Goal: Task Accomplishment & Management: Complete application form

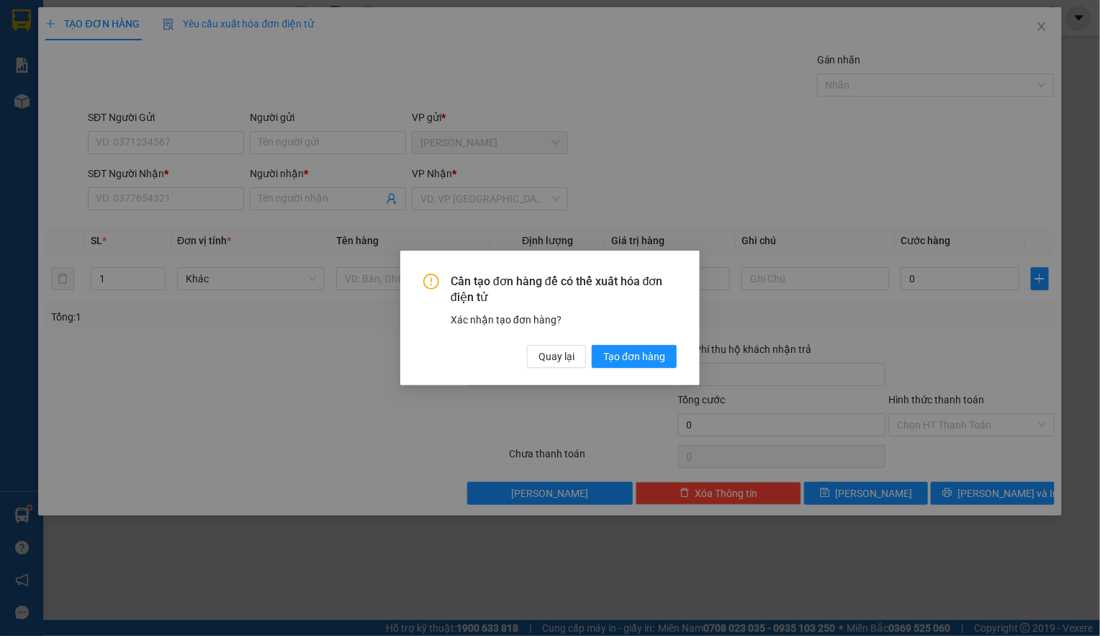
click at [119, 139] on div "Cần tạo đơn hàng để có thể xuất hóa đơn điện tử Xác nhận tạo đơn hàng? Quay lại…" at bounding box center [550, 318] width 1100 height 636
click at [549, 356] on span "Quay lại" at bounding box center [557, 356] width 36 height 16
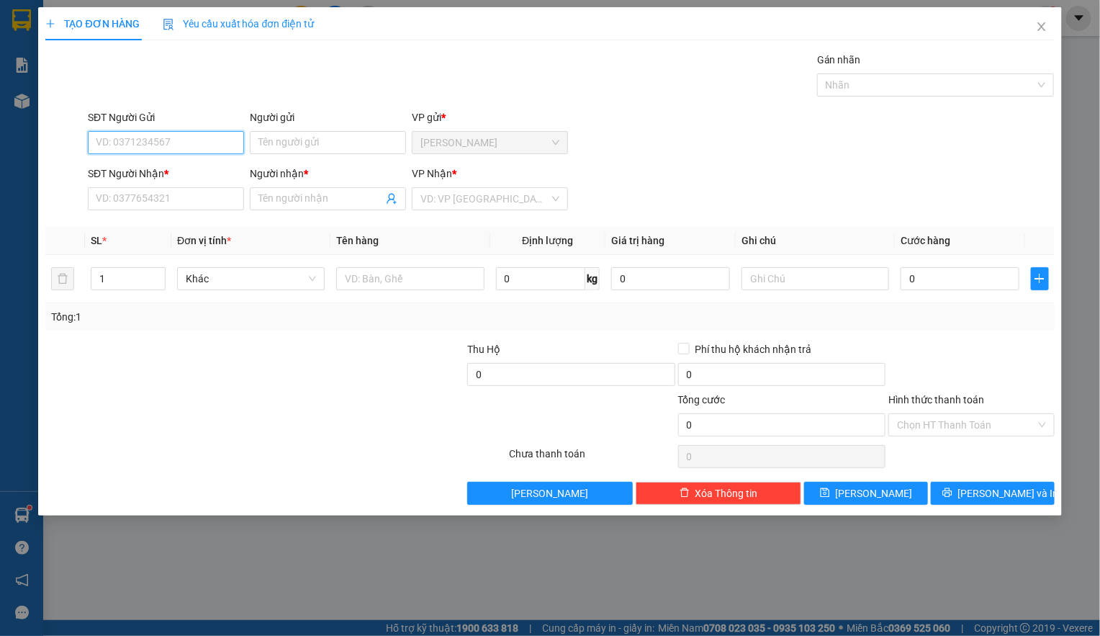
click at [112, 134] on input "SĐT Người Gửi" at bounding box center [166, 142] width 156 height 23
type input "0989240658"
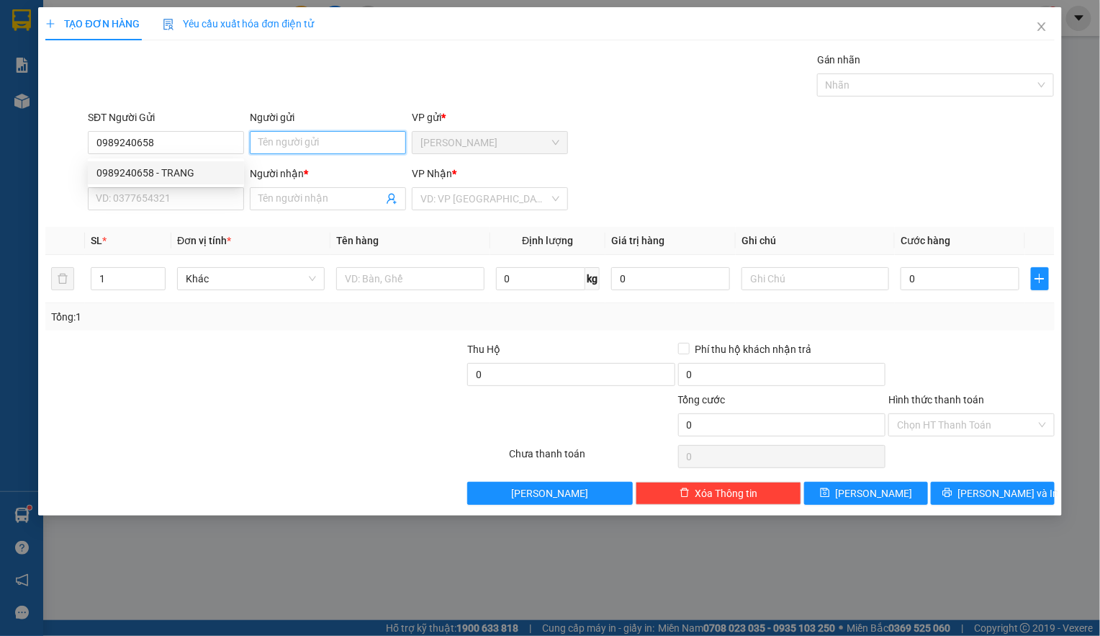
click at [274, 140] on input "Người gửi" at bounding box center [328, 142] width 156 height 23
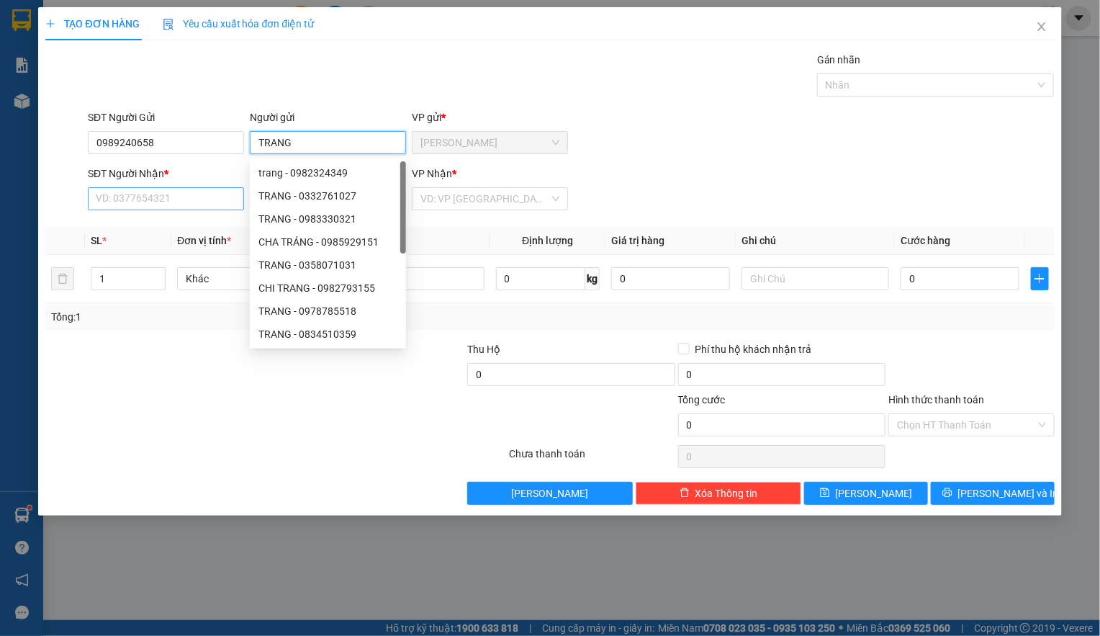
type input "TRANG"
click at [111, 202] on input "SĐT Người Nhận *" at bounding box center [166, 198] width 156 height 23
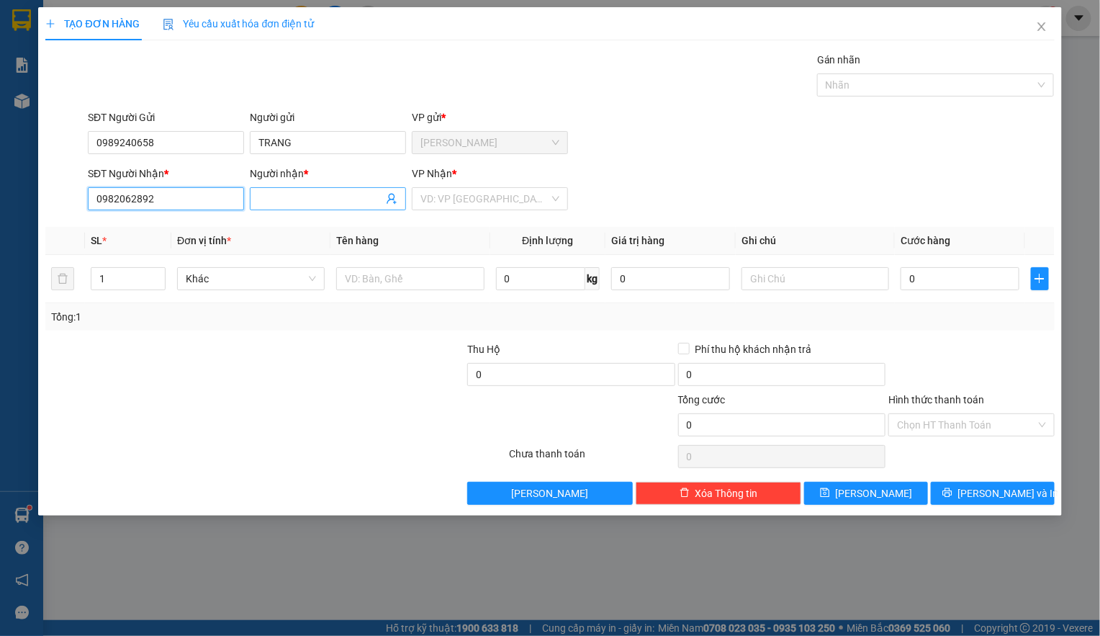
type input "0982062892"
click at [283, 204] on input "Người nhận *" at bounding box center [320, 199] width 125 height 16
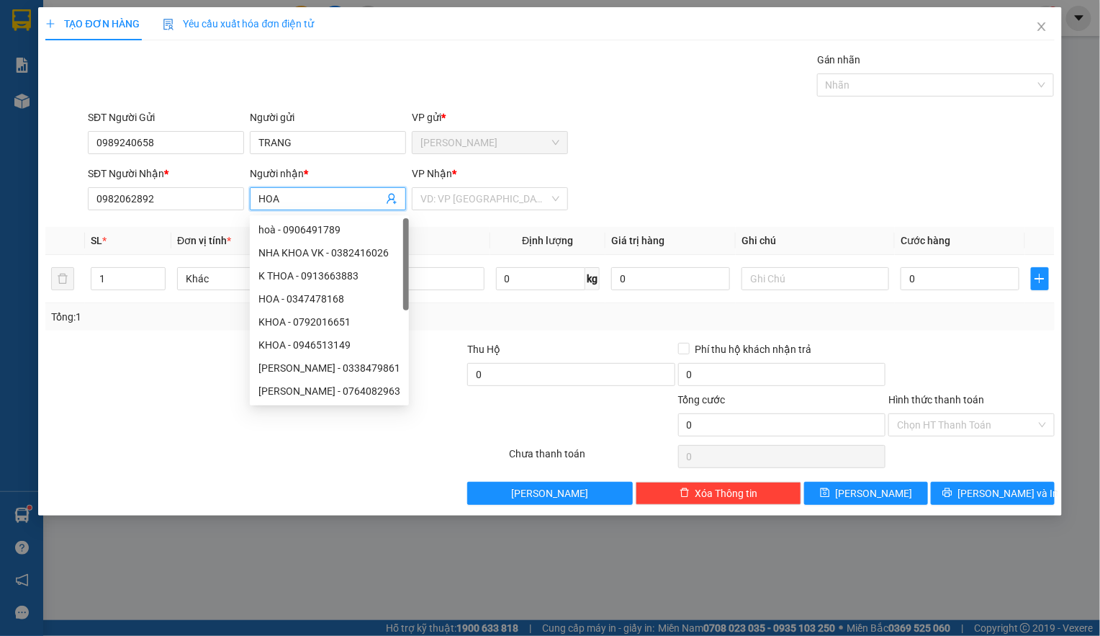
type input "HOA"
click at [435, 203] on input "search" at bounding box center [484, 199] width 129 height 22
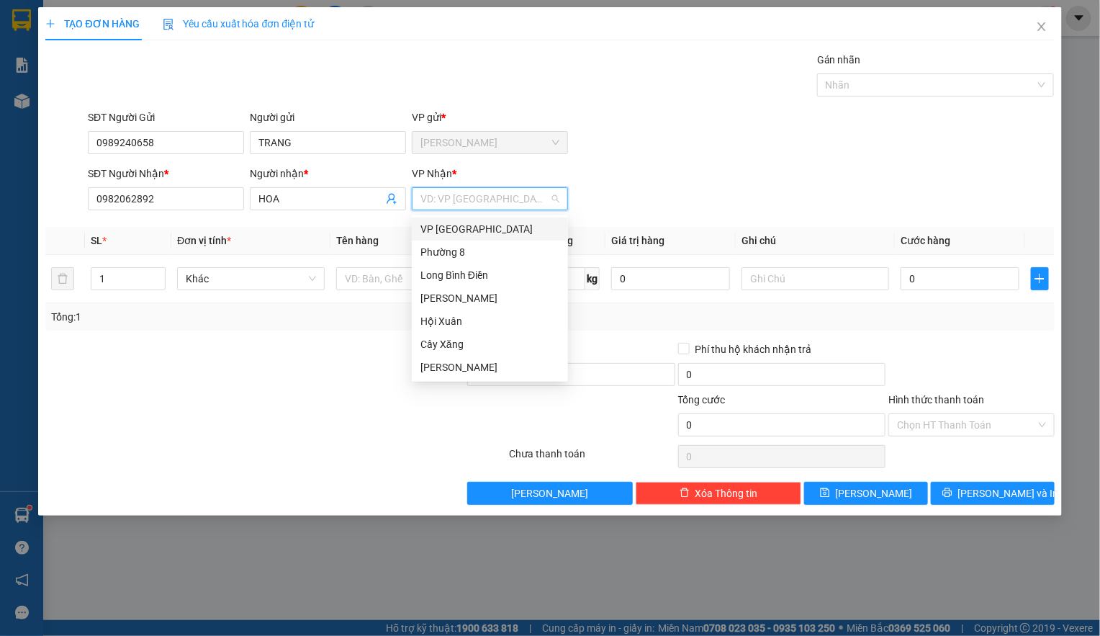
drag, startPoint x: 435, startPoint y: 236, endPoint x: 441, endPoint y: 240, distance: 7.8
click at [436, 236] on div "VP [GEOGRAPHIC_DATA]" at bounding box center [489, 229] width 139 height 16
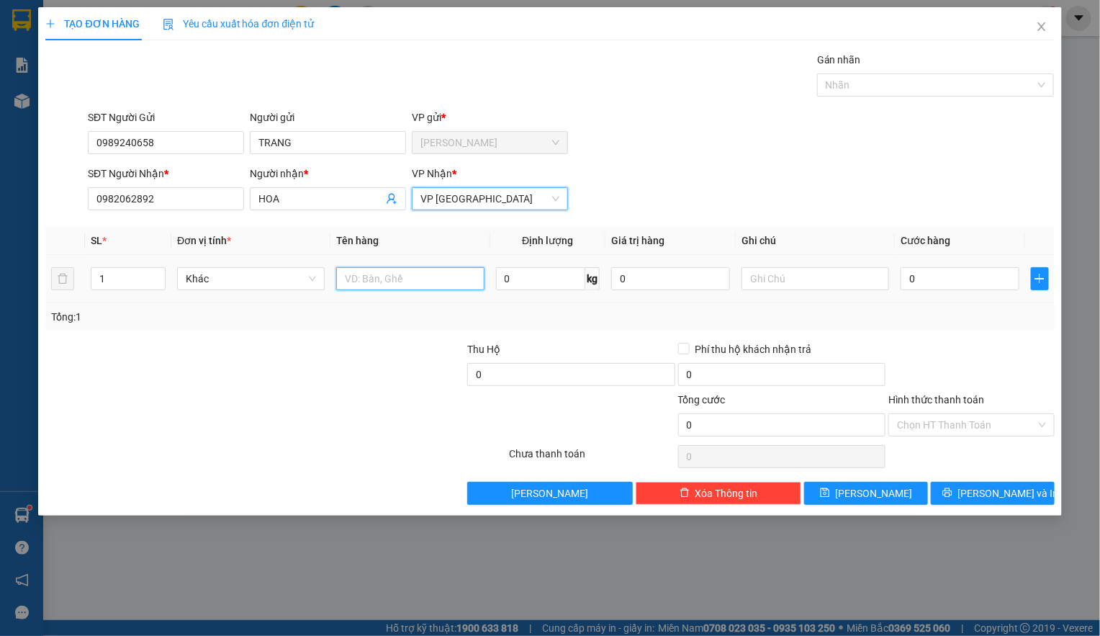
click at [379, 289] on input "text" at bounding box center [410, 278] width 148 height 23
type input "1TNP"
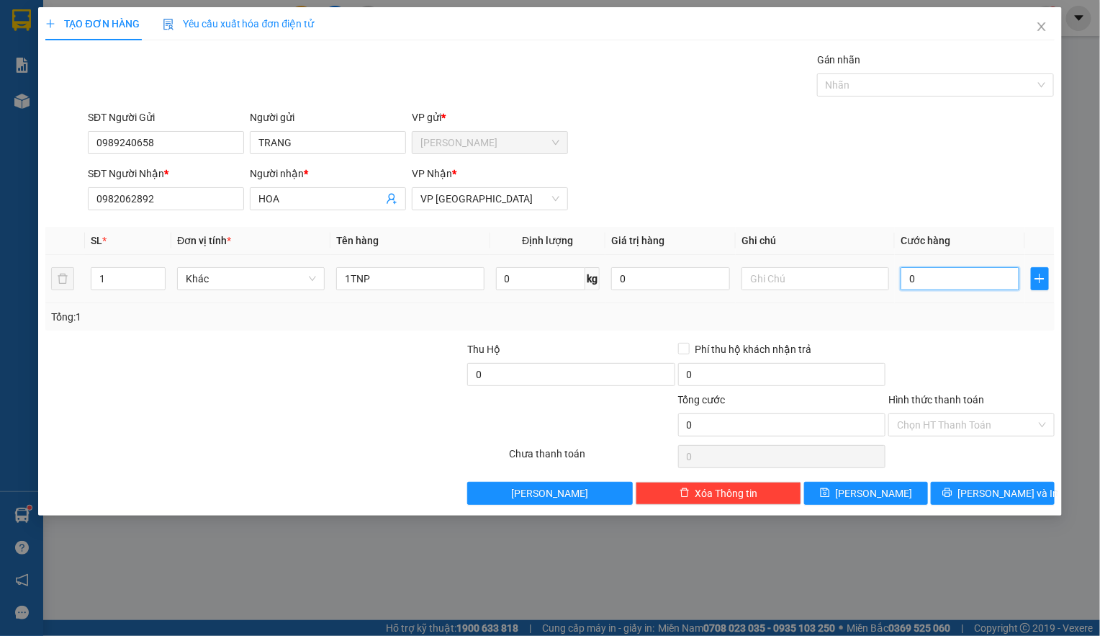
click at [970, 276] on input "0" at bounding box center [960, 278] width 119 height 23
type input "3"
type input "30"
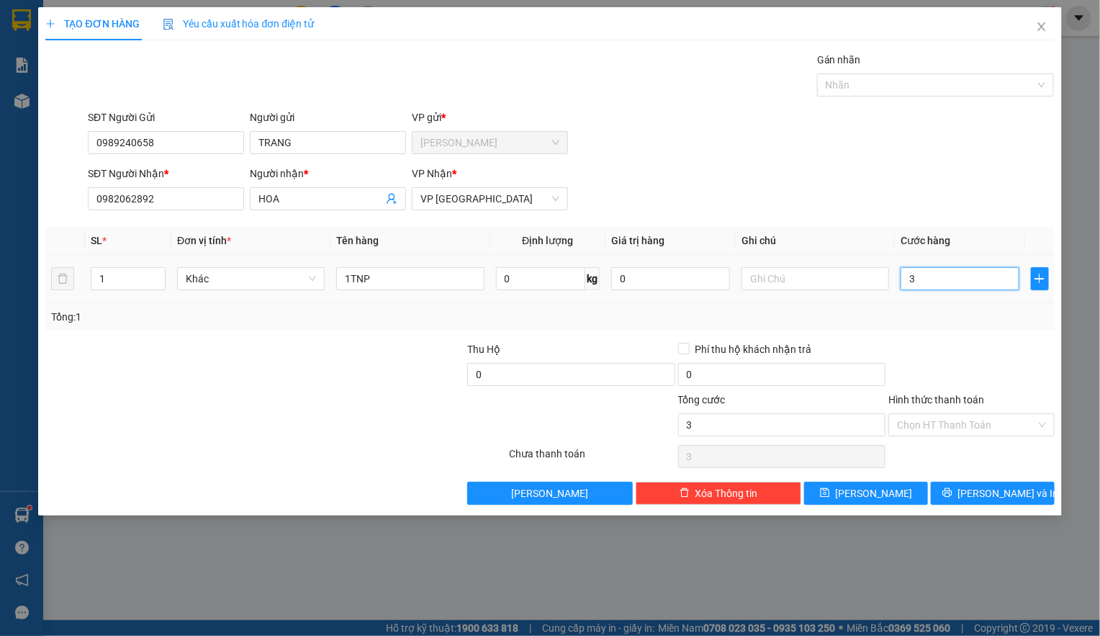
type input "30"
type input "300"
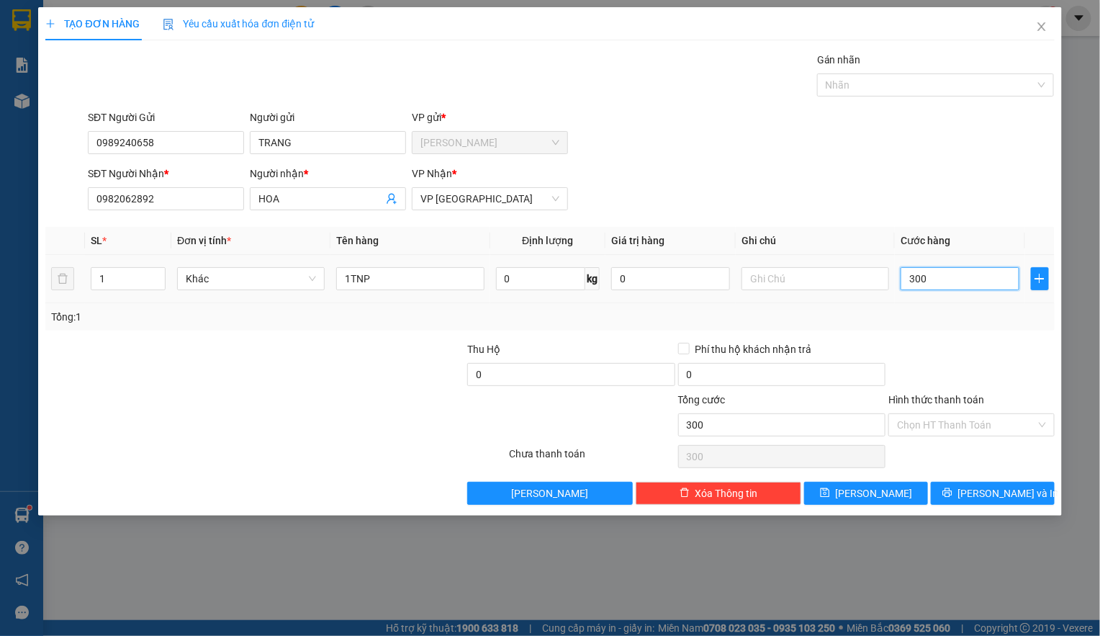
type input "3.000"
type input "30.000"
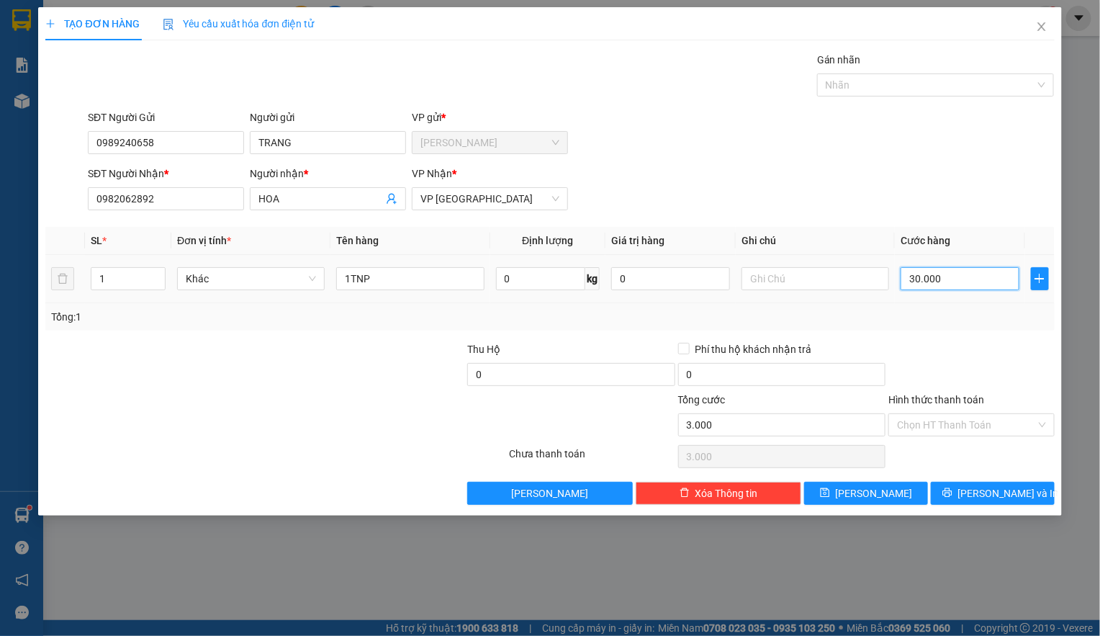
type input "30.000"
click at [912, 422] on input "Hình thức thanh toán" at bounding box center [966, 425] width 138 height 22
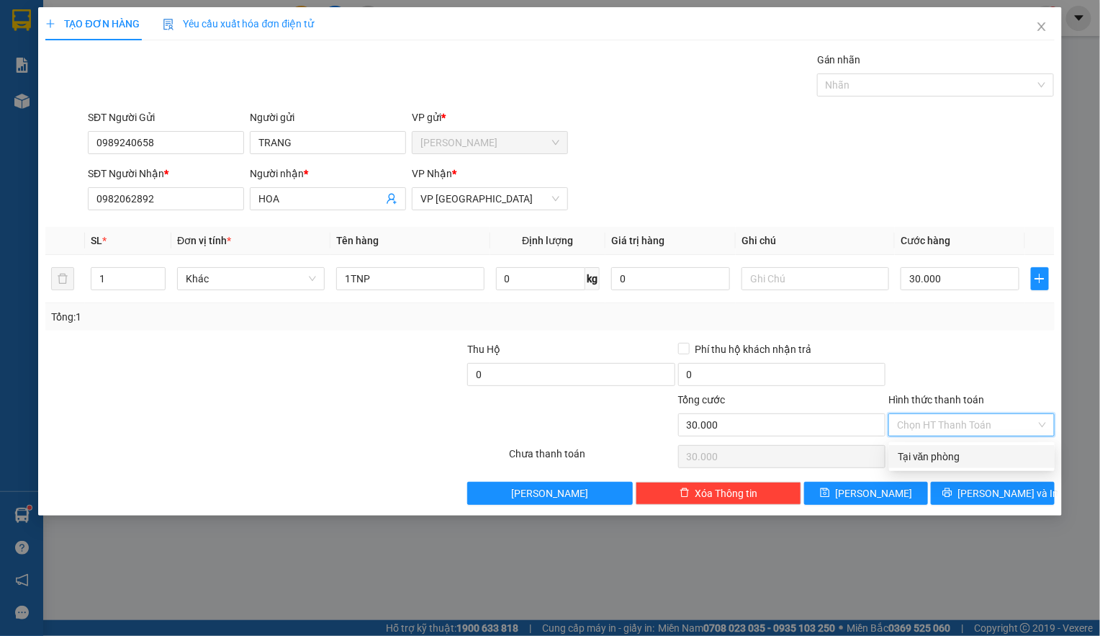
click at [920, 454] on div "Tại văn phòng" at bounding box center [972, 457] width 148 height 16
type input "0"
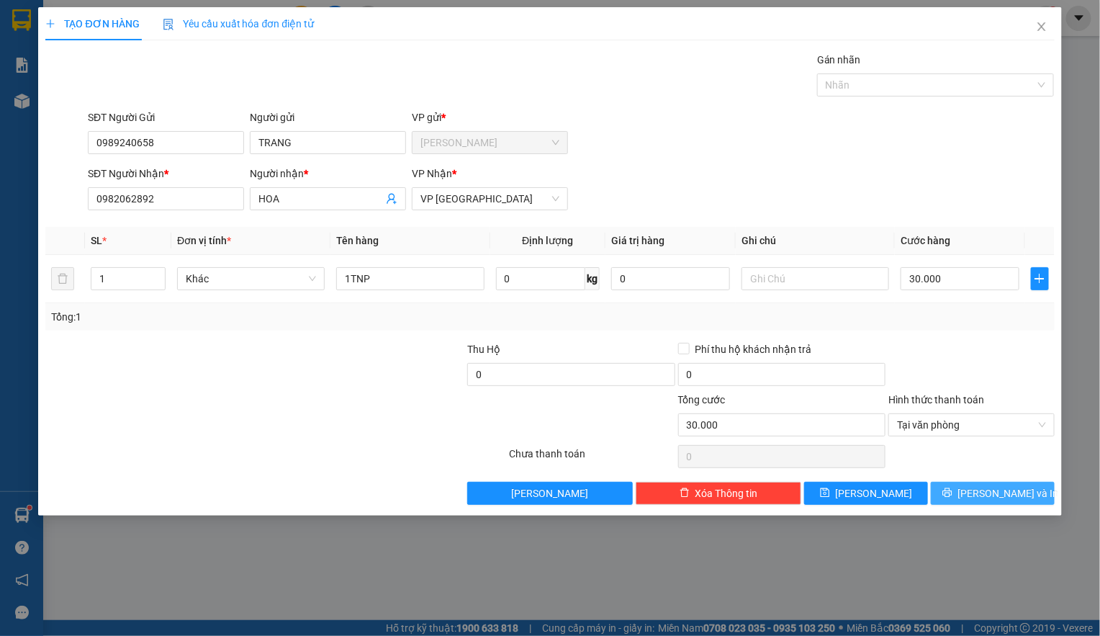
click at [953, 505] on button "[PERSON_NAME] và In" at bounding box center [993, 493] width 124 height 23
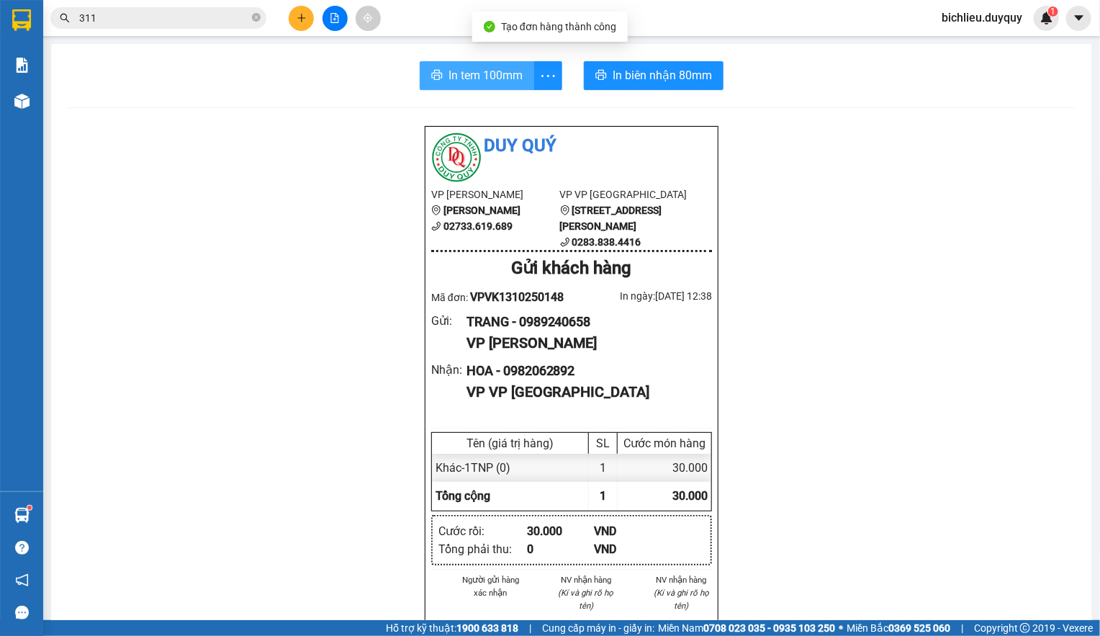
click at [469, 73] on span "In tem 100mm" at bounding box center [486, 75] width 74 height 18
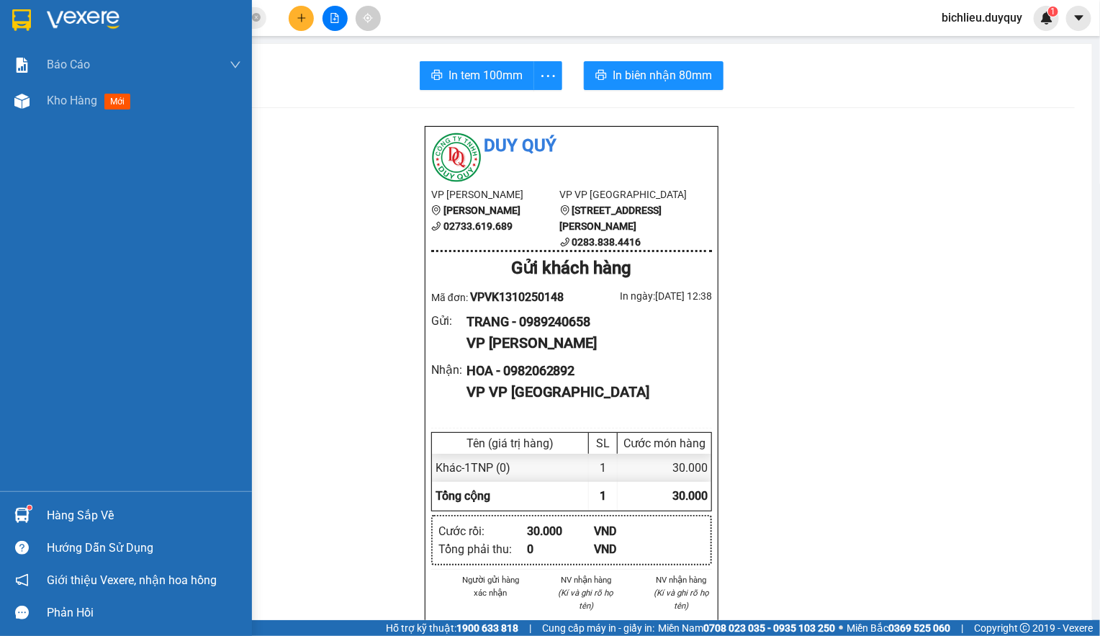
click at [14, 12] on img at bounding box center [21, 20] width 19 height 22
click at [24, 14] on img at bounding box center [21, 20] width 19 height 22
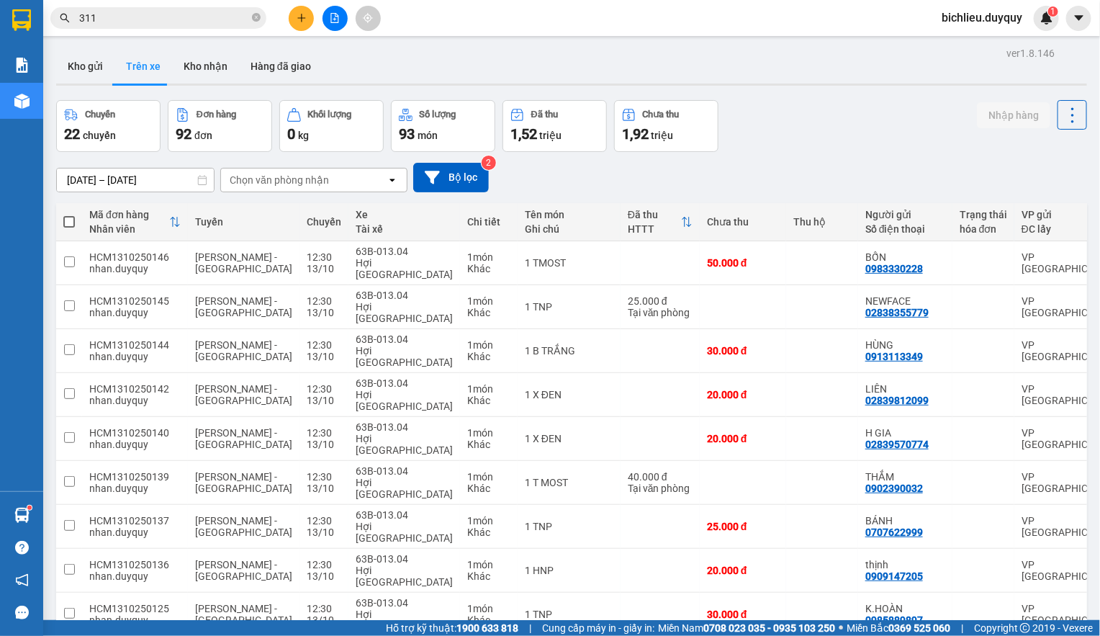
click at [320, 184] on div "Chọn văn phòng nhận" at bounding box center [279, 180] width 99 height 14
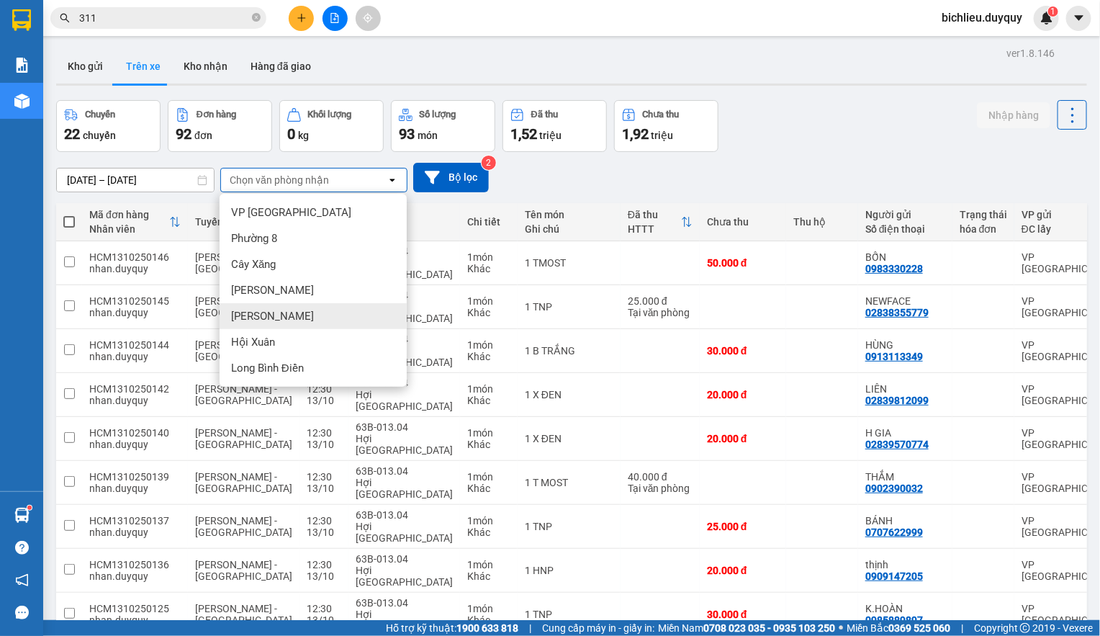
click at [275, 313] on div "[PERSON_NAME]" at bounding box center [313, 316] width 187 height 26
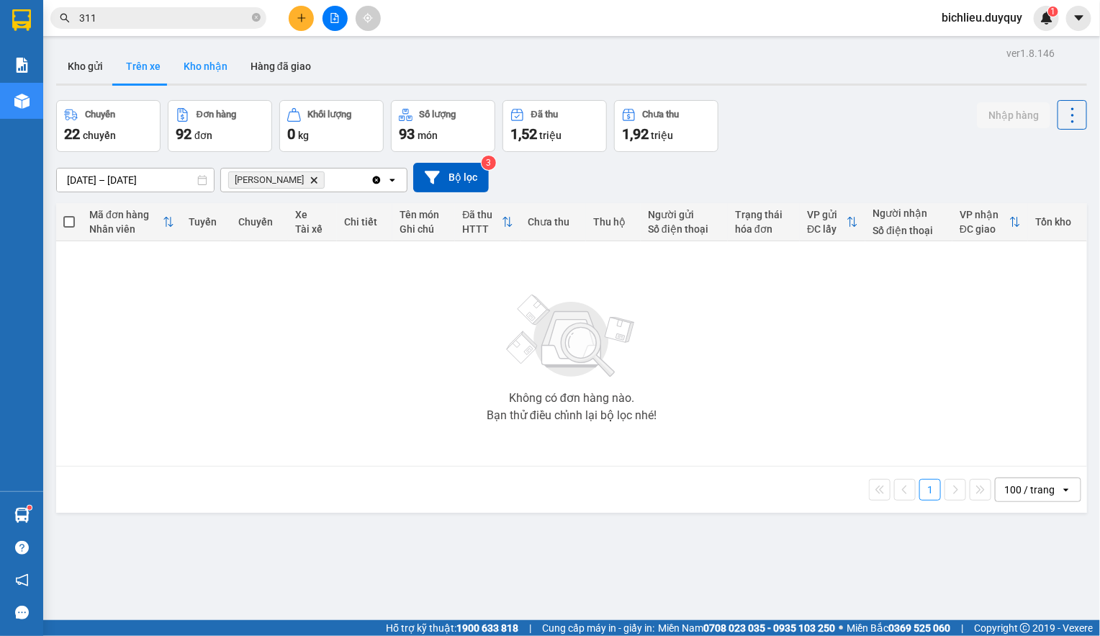
click at [203, 68] on button "Kho nhận" at bounding box center [205, 66] width 67 height 35
type input "[DATE] – [DATE]"
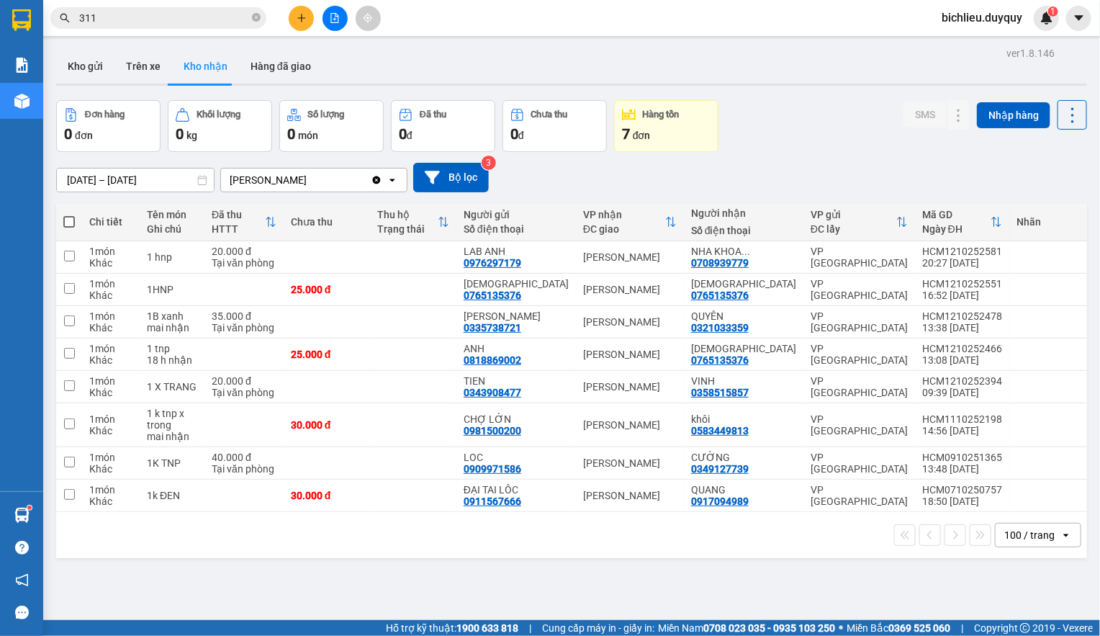
drag, startPoint x: 270, startPoint y: 68, endPoint x: 372, endPoint y: 67, distance: 102.2
